Goal: Check status: Check status

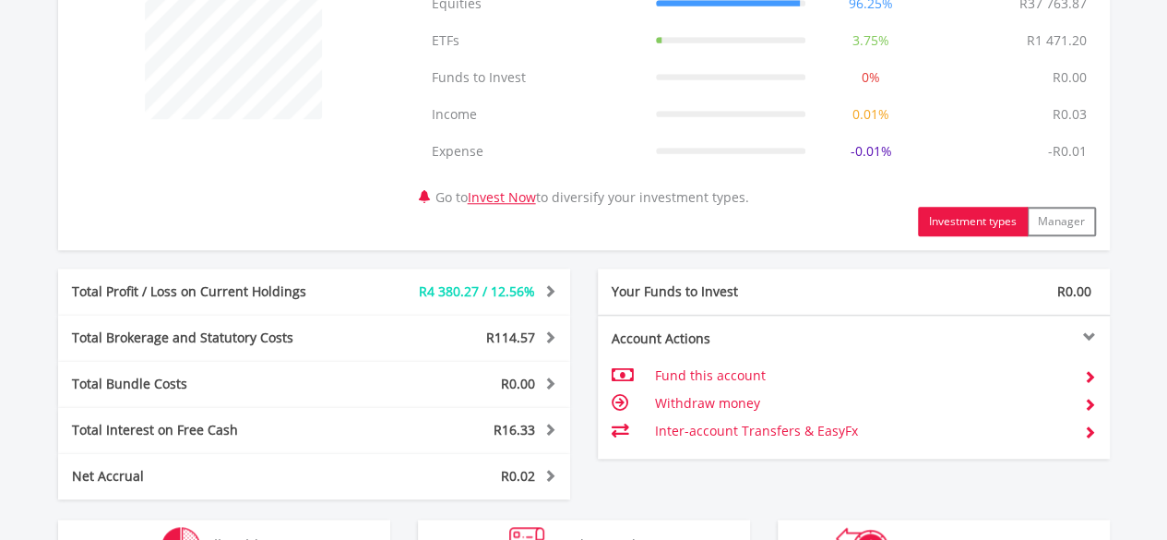
scroll to position [836, 0]
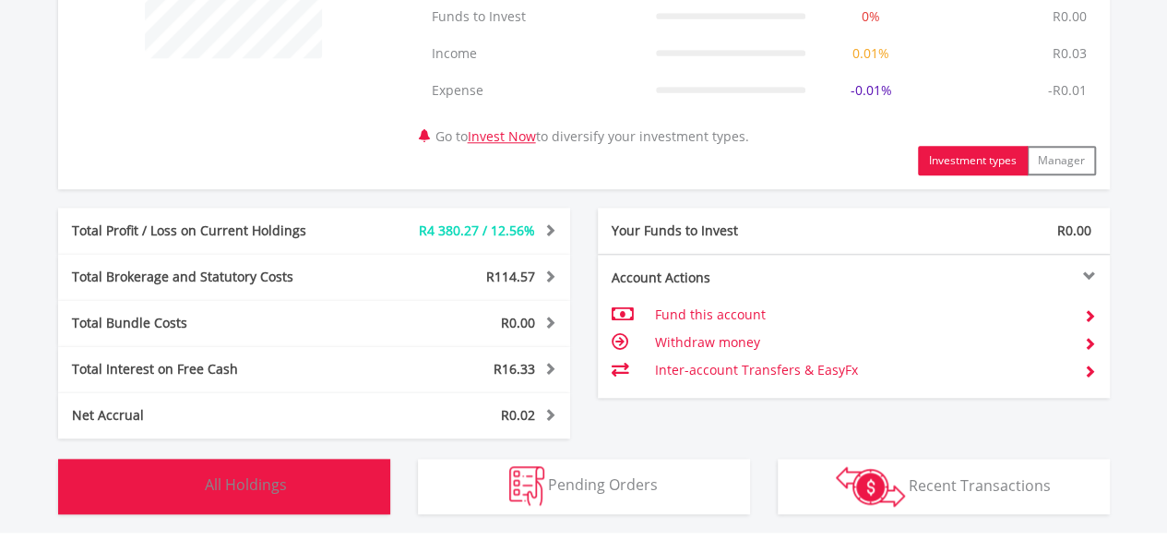
click at [319, 483] on button "Holdings All Holdings" at bounding box center [224, 486] width 332 height 55
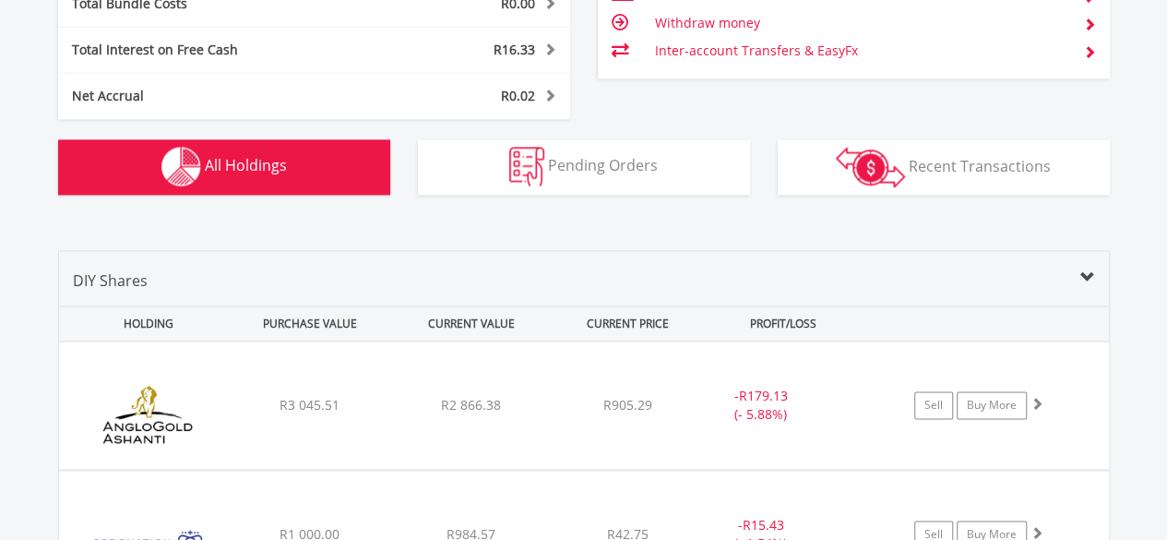
scroll to position [1404, 0]
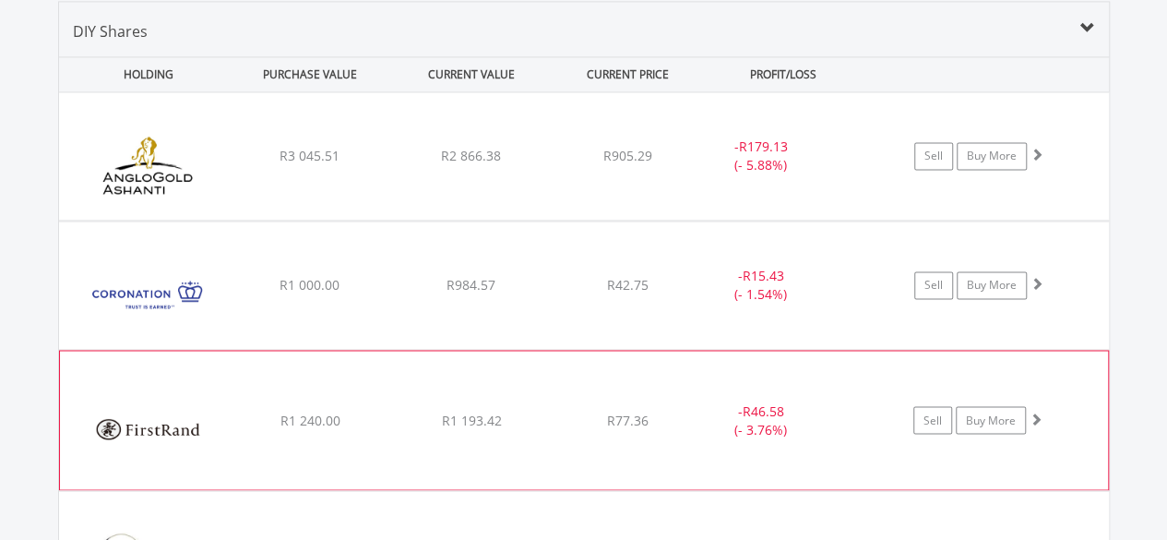
click at [847, 220] on div "﻿ Firstrand Limited R1 240.00 R1 193.42 R77.36 - R46.58 (- 3.76%) Sell Buy More" at bounding box center [584, 155] width 1050 height 127
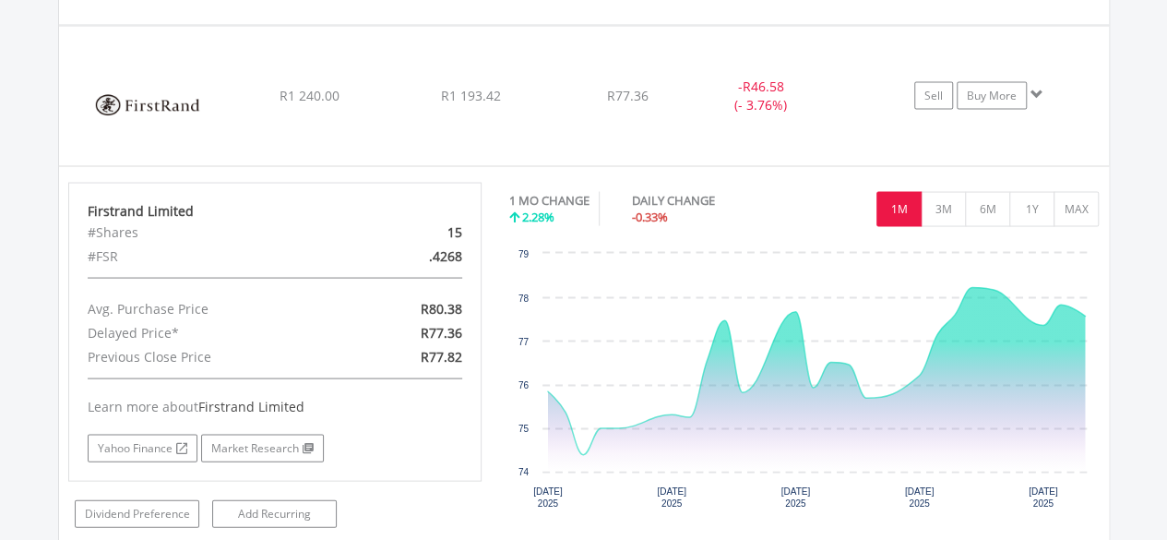
scroll to position [1734, 0]
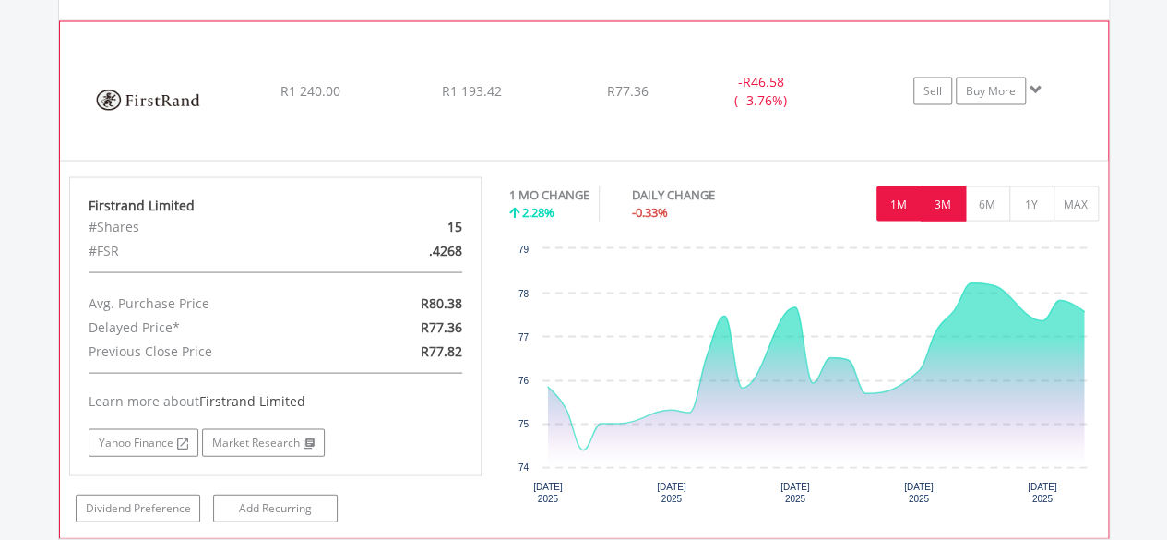
click at [950, 197] on button "3M" at bounding box center [943, 202] width 45 height 35
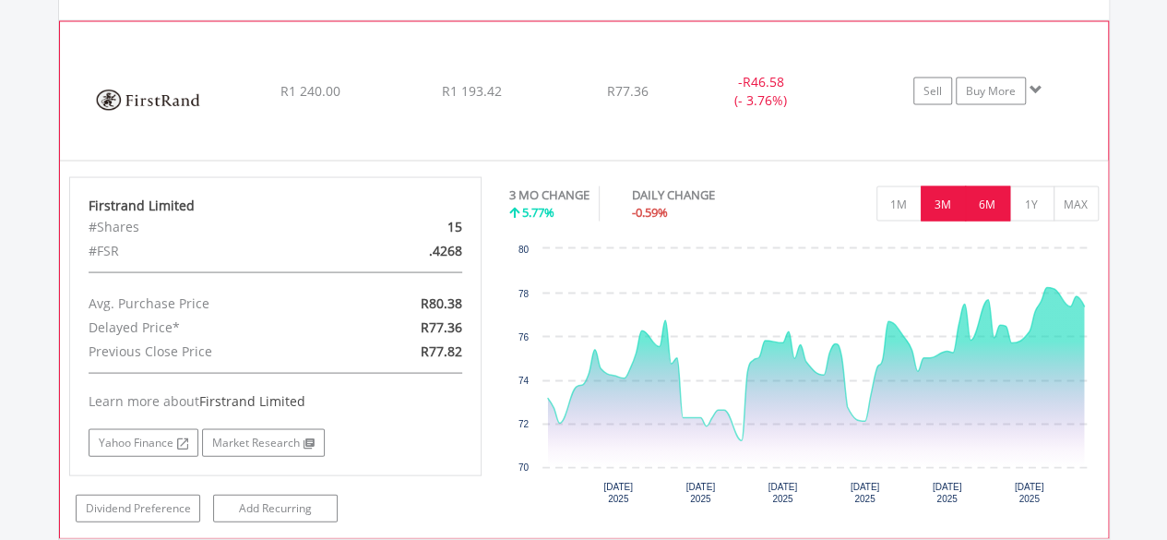
click at [981, 200] on button "6M" at bounding box center [987, 202] width 45 height 35
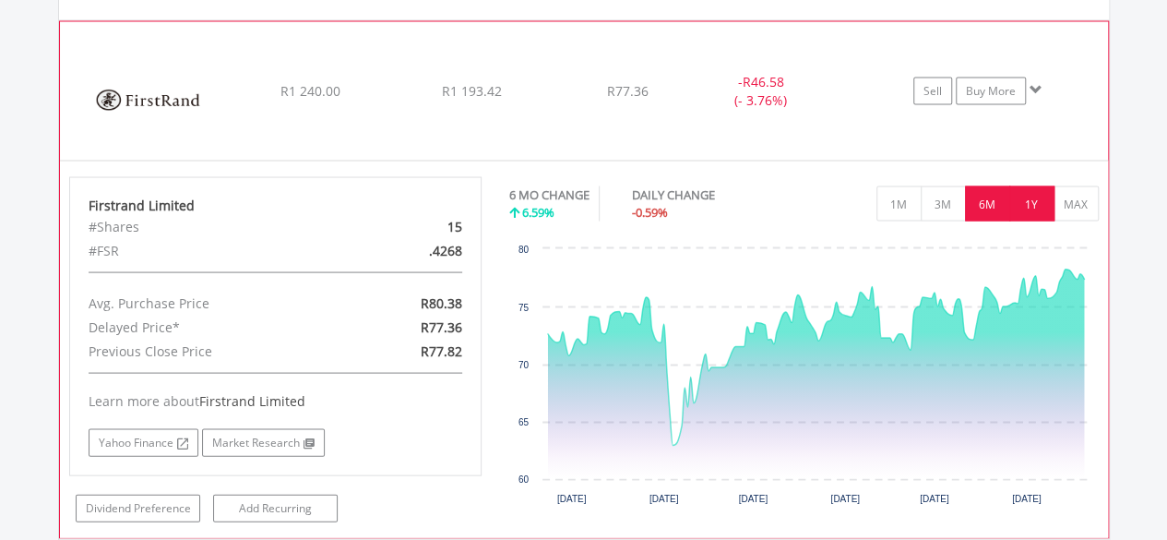
click at [1035, 199] on button "1Y" at bounding box center [1031, 202] width 45 height 35
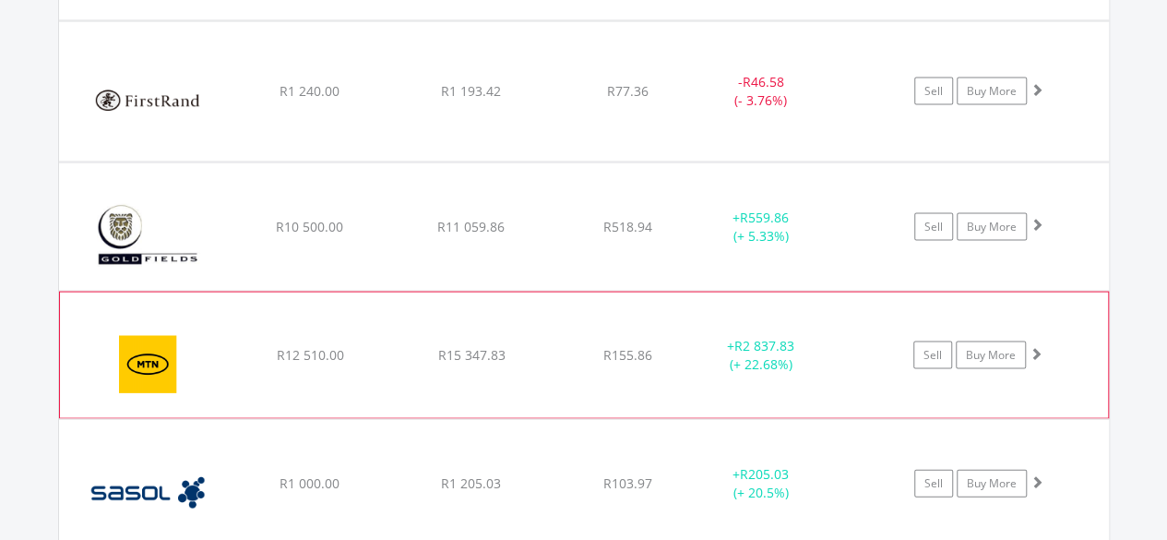
click at [856, 245] on div "+ R2 837.83 (+ 22.68%)" at bounding box center [784, 226] width 185 height 37
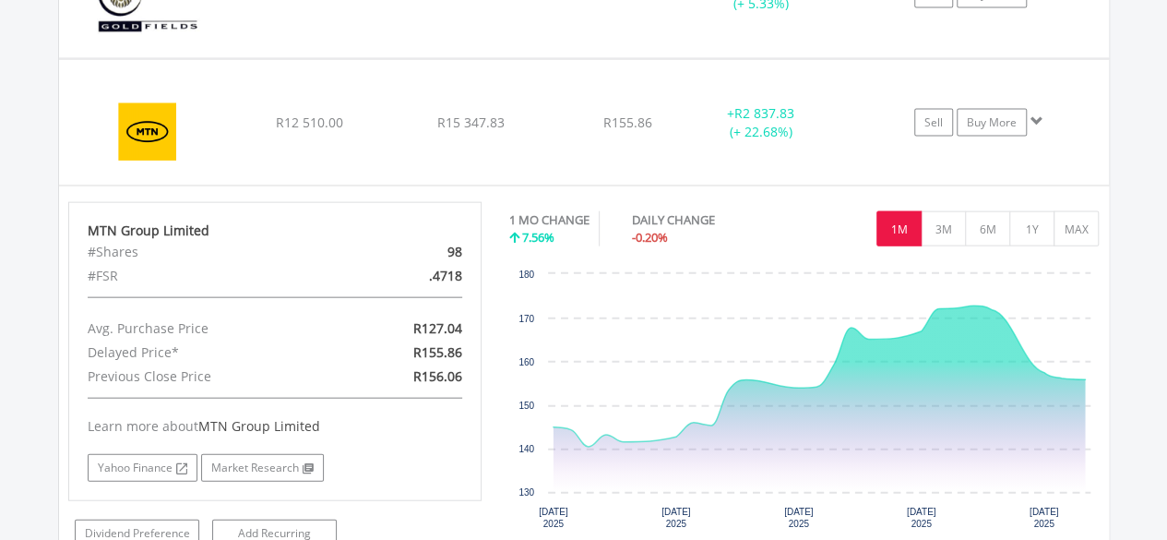
scroll to position [1949, 0]
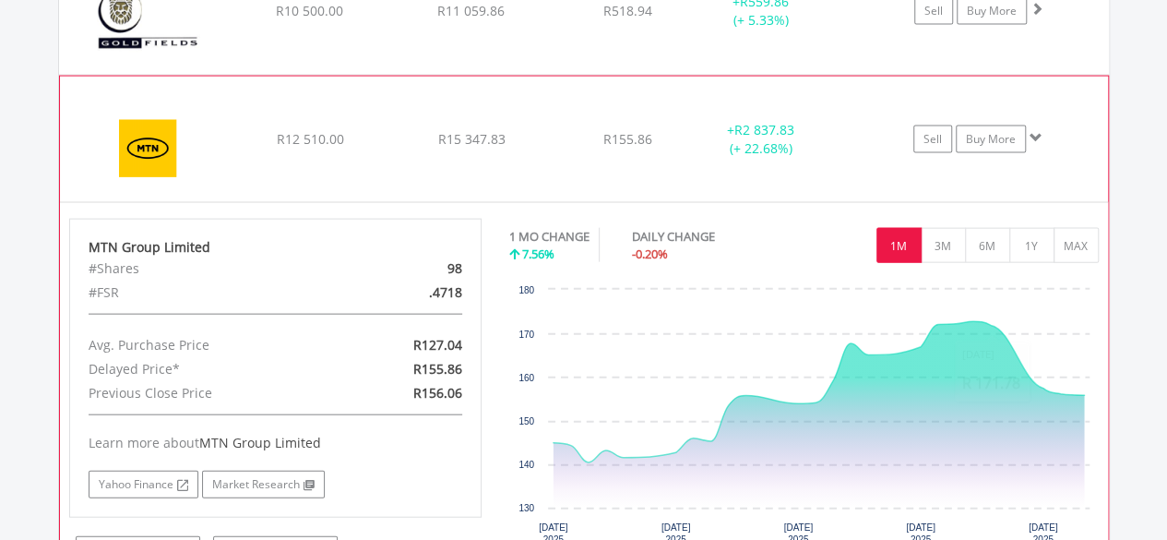
click at [859, 30] on div "+ R2 837.83 (+ 22.68%)" at bounding box center [784, 11] width 185 height 37
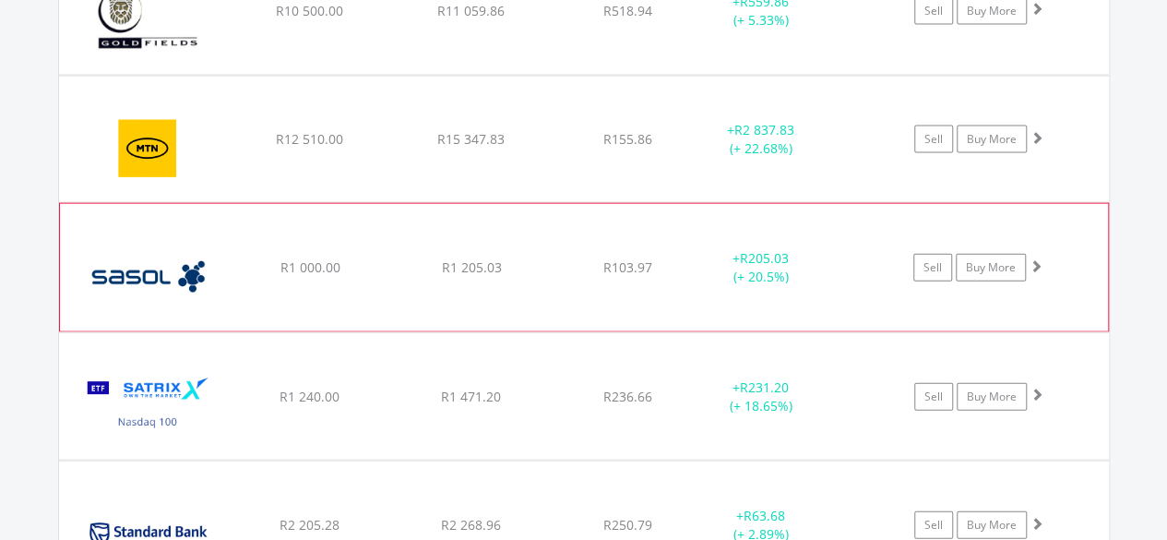
click at [840, 30] on div "+ R205.03 (+ 20.5%)" at bounding box center [784, 11] width 185 height 37
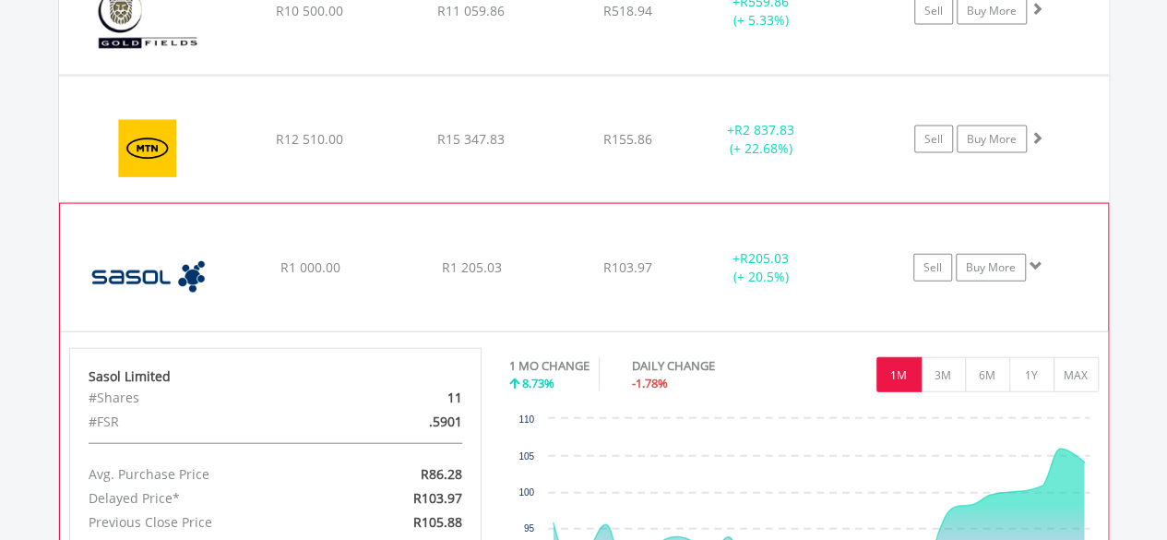
click at [840, 30] on div "+ R205.03 (+ 20.5%)" at bounding box center [784, 11] width 185 height 37
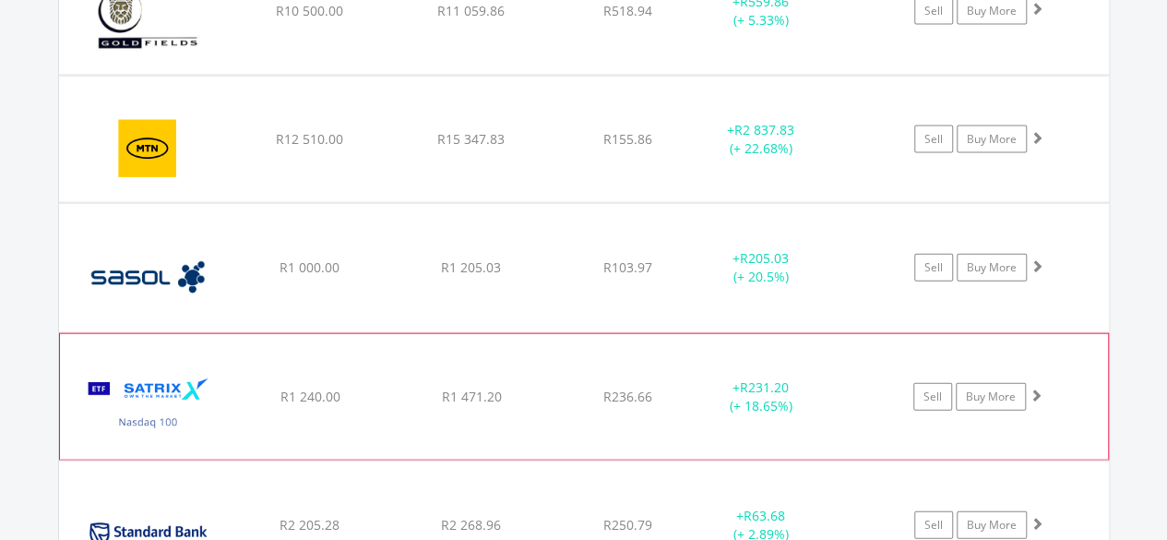
click at [836, 30] on div "+ R231.20 (+ 18.65%)" at bounding box center [784, 11] width 185 height 37
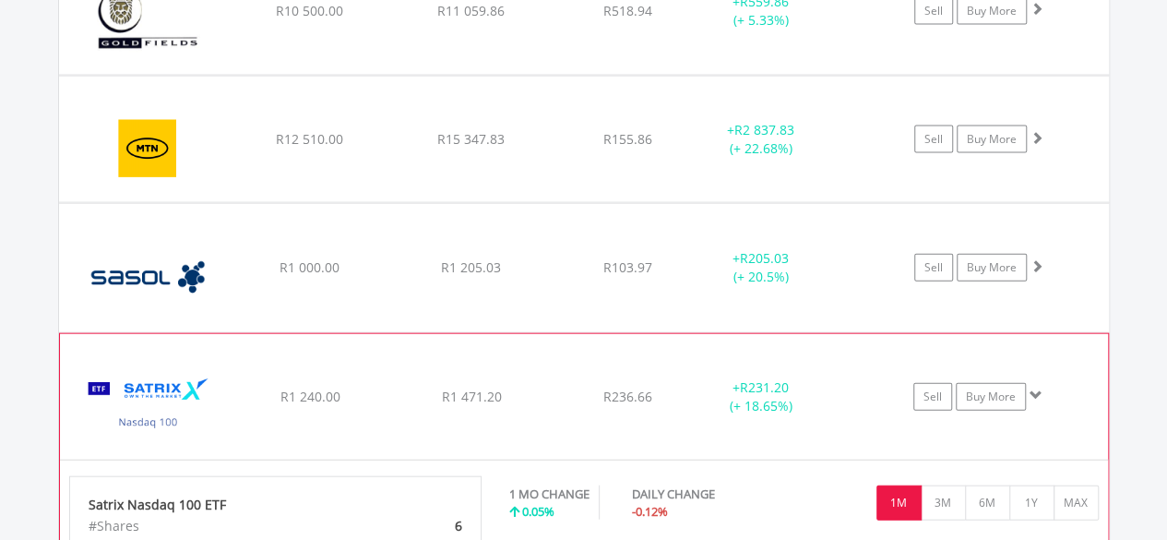
click at [836, 30] on div "+ R231.20 (+ 18.65%)" at bounding box center [784, 11] width 185 height 37
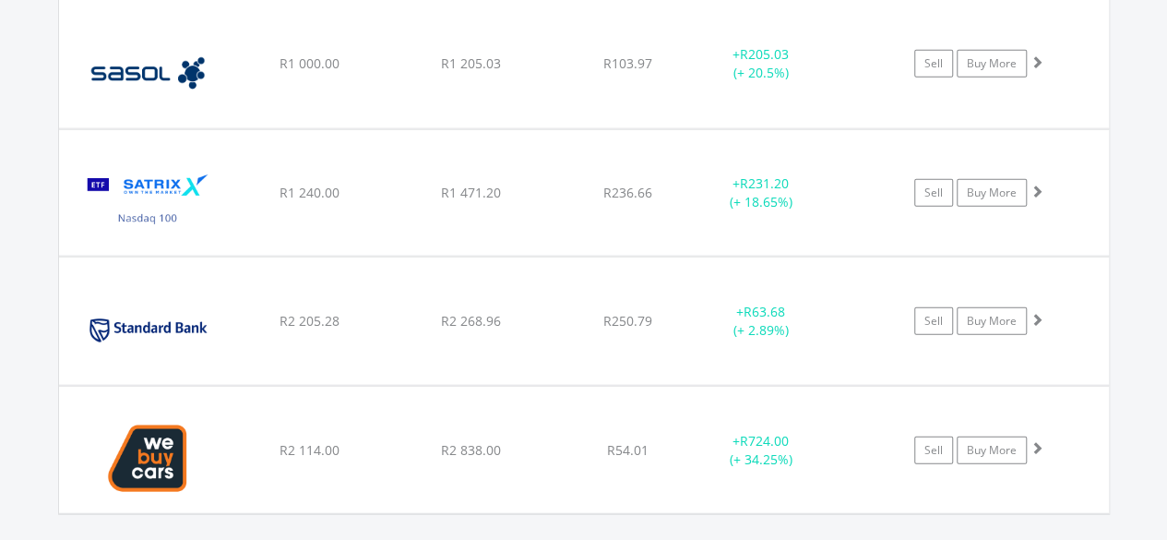
scroll to position [2170, 0]
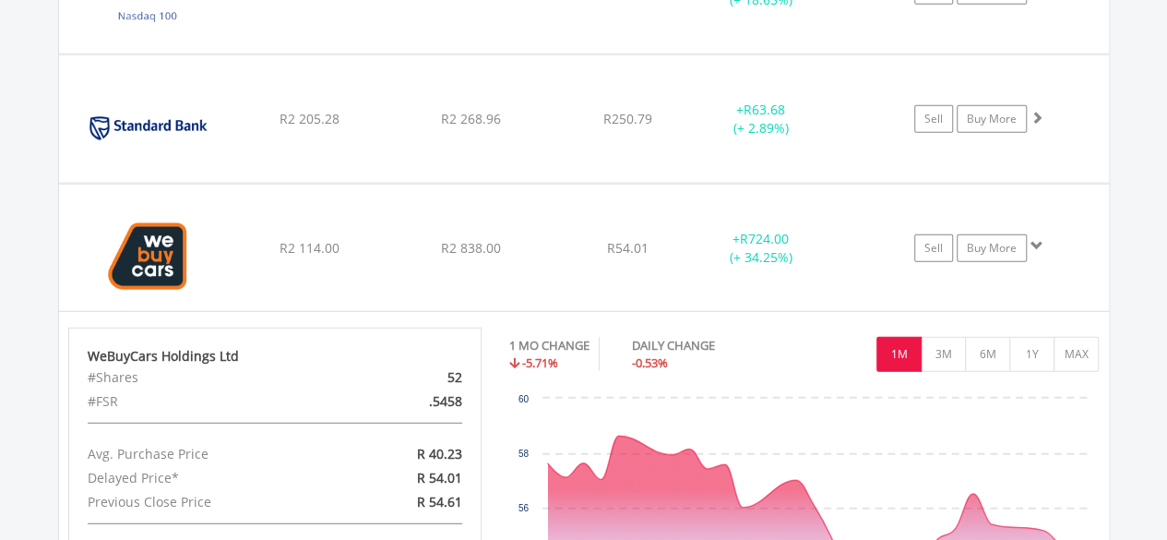
scroll to position [2416, 0]
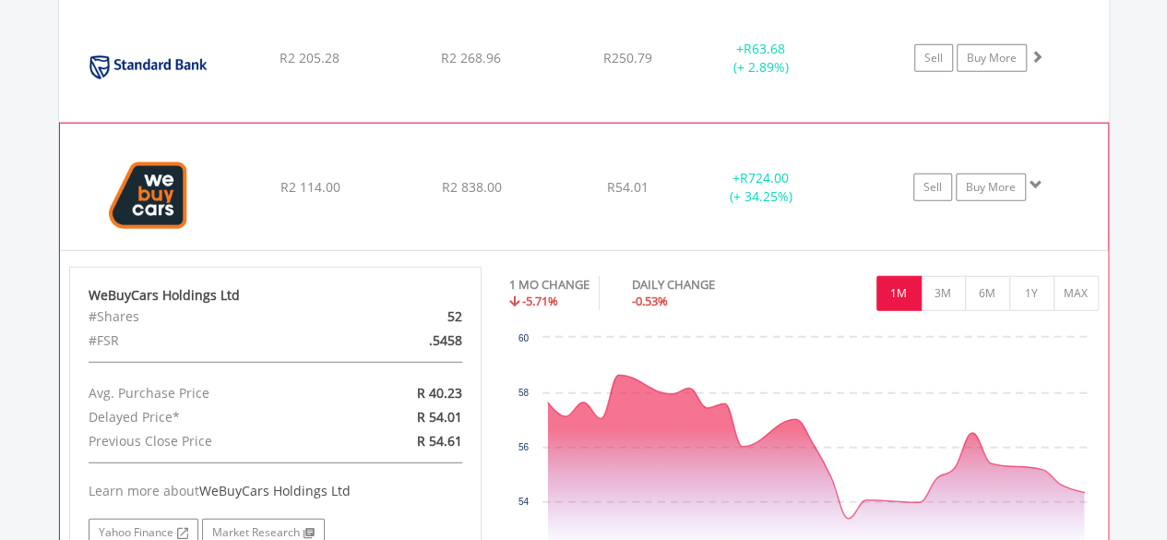
click at [825, 269] on div "1M 3M 6M 1Y MAX" at bounding box center [804, 271] width 590 height 9
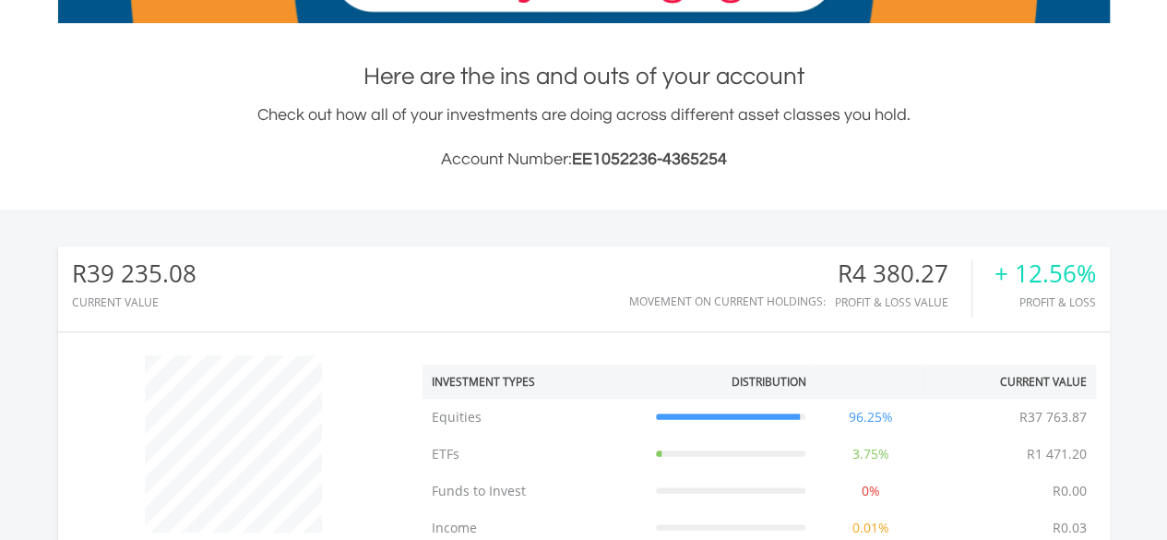
scroll to position [0, 0]
